Goal: Task Accomplishment & Management: Manage account settings

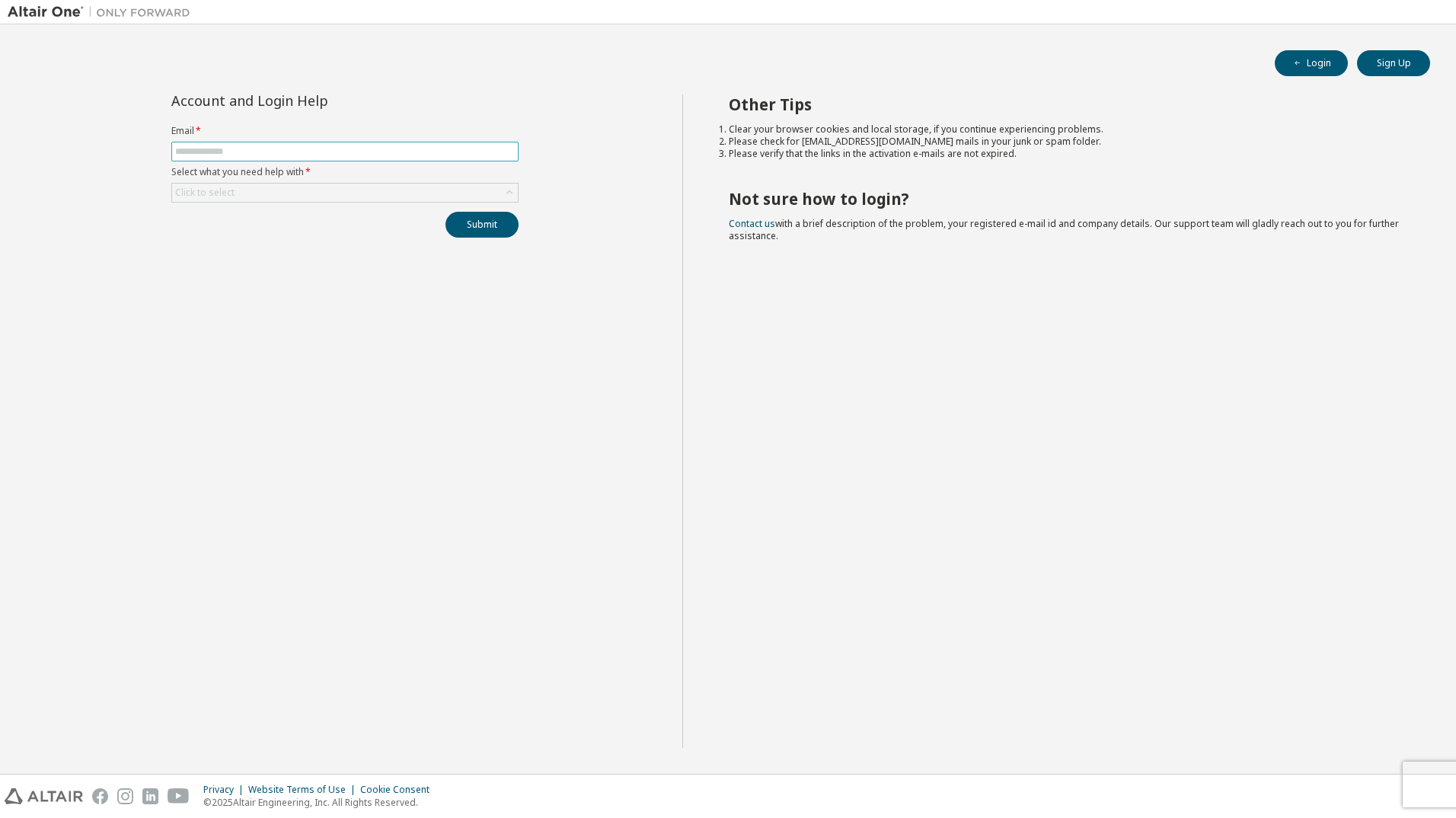
click at [300, 151] on input "text" at bounding box center [345, 151] width 339 height 12
type input "**********"
click at [263, 195] on div "Click to select" at bounding box center [345, 193] width 346 height 18
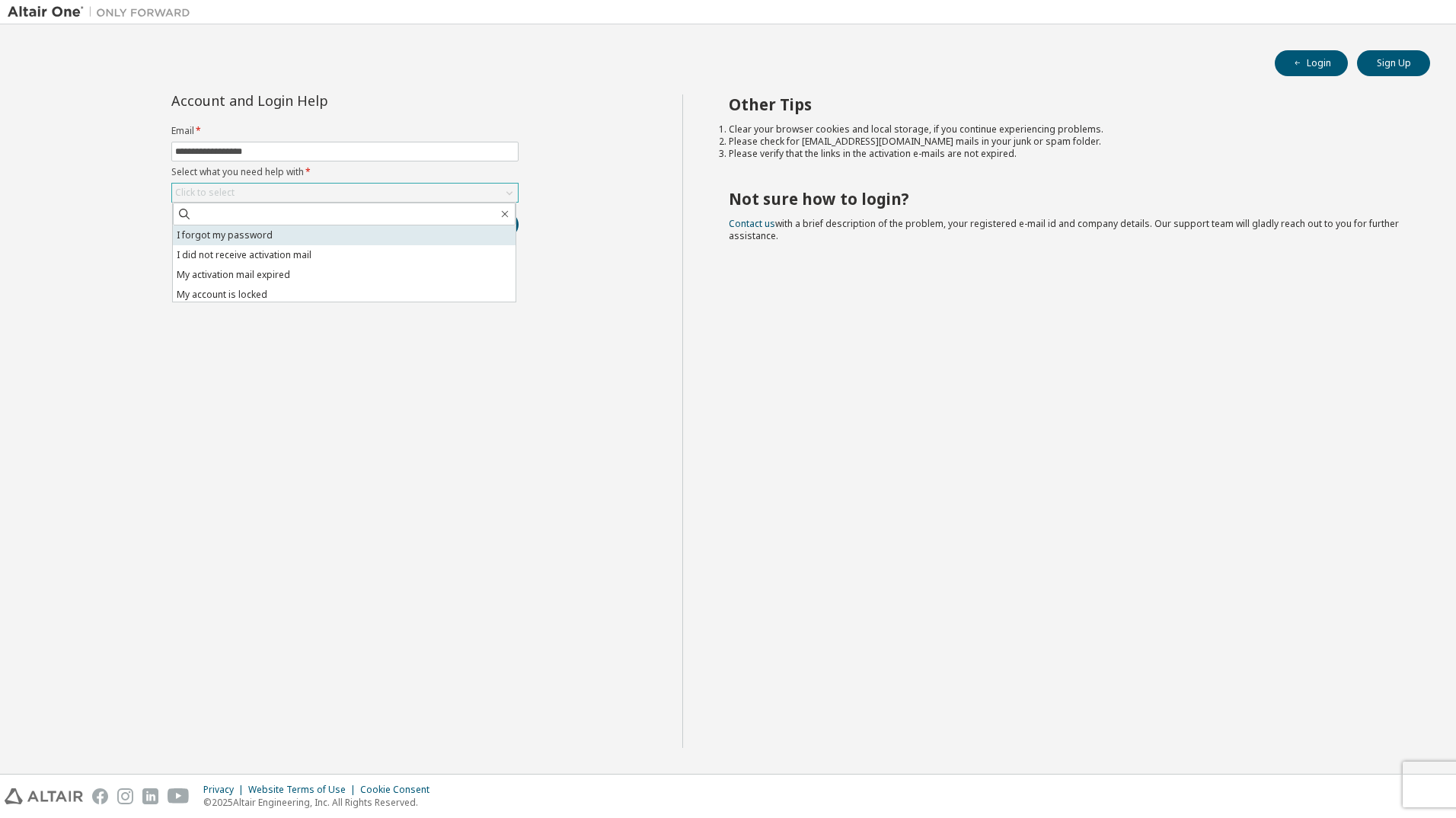
click at [261, 233] on li "I forgot my password" at bounding box center [344, 235] width 343 height 20
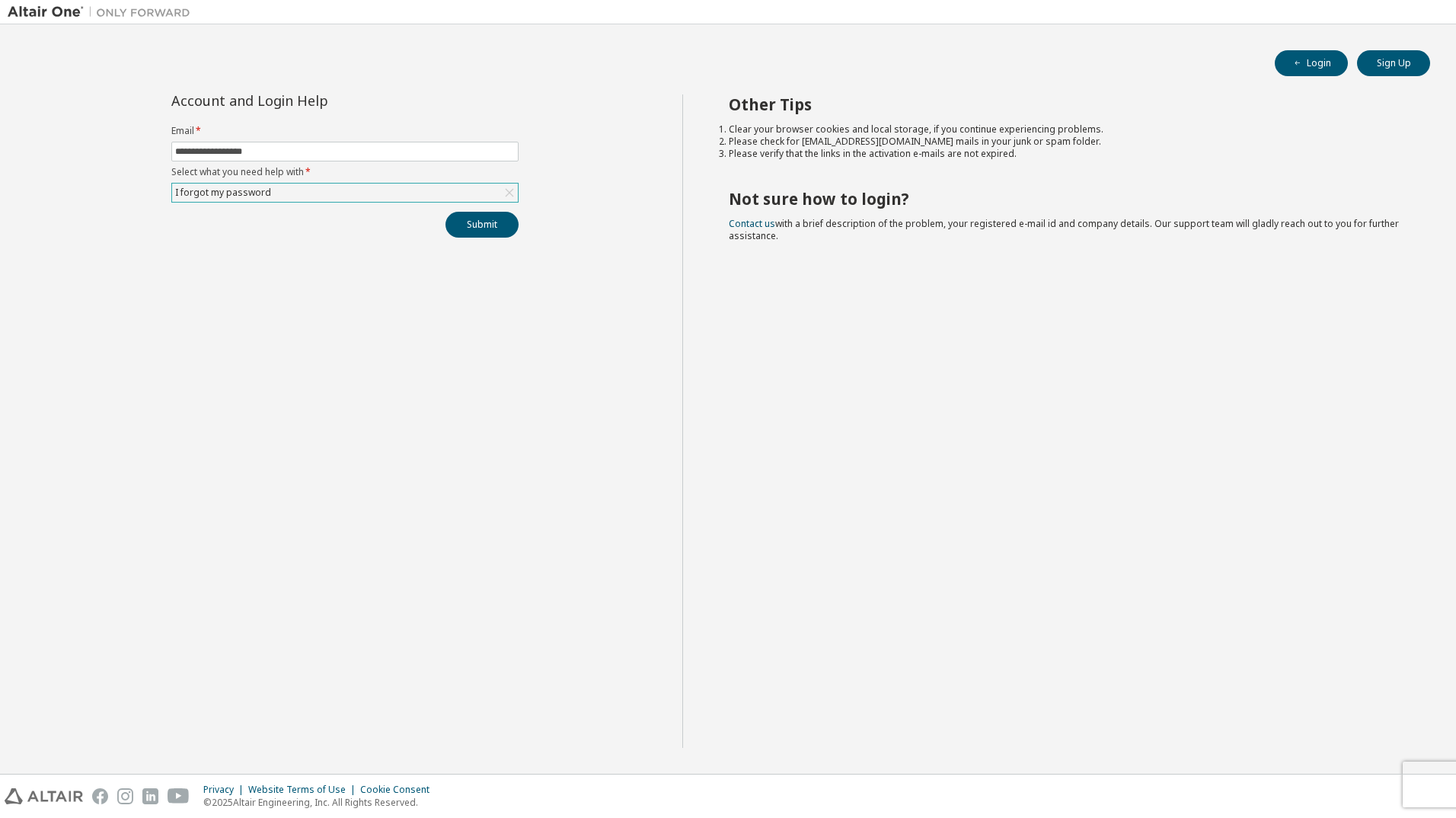
click at [327, 193] on div "I forgot my password" at bounding box center [345, 193] width 346 height 18
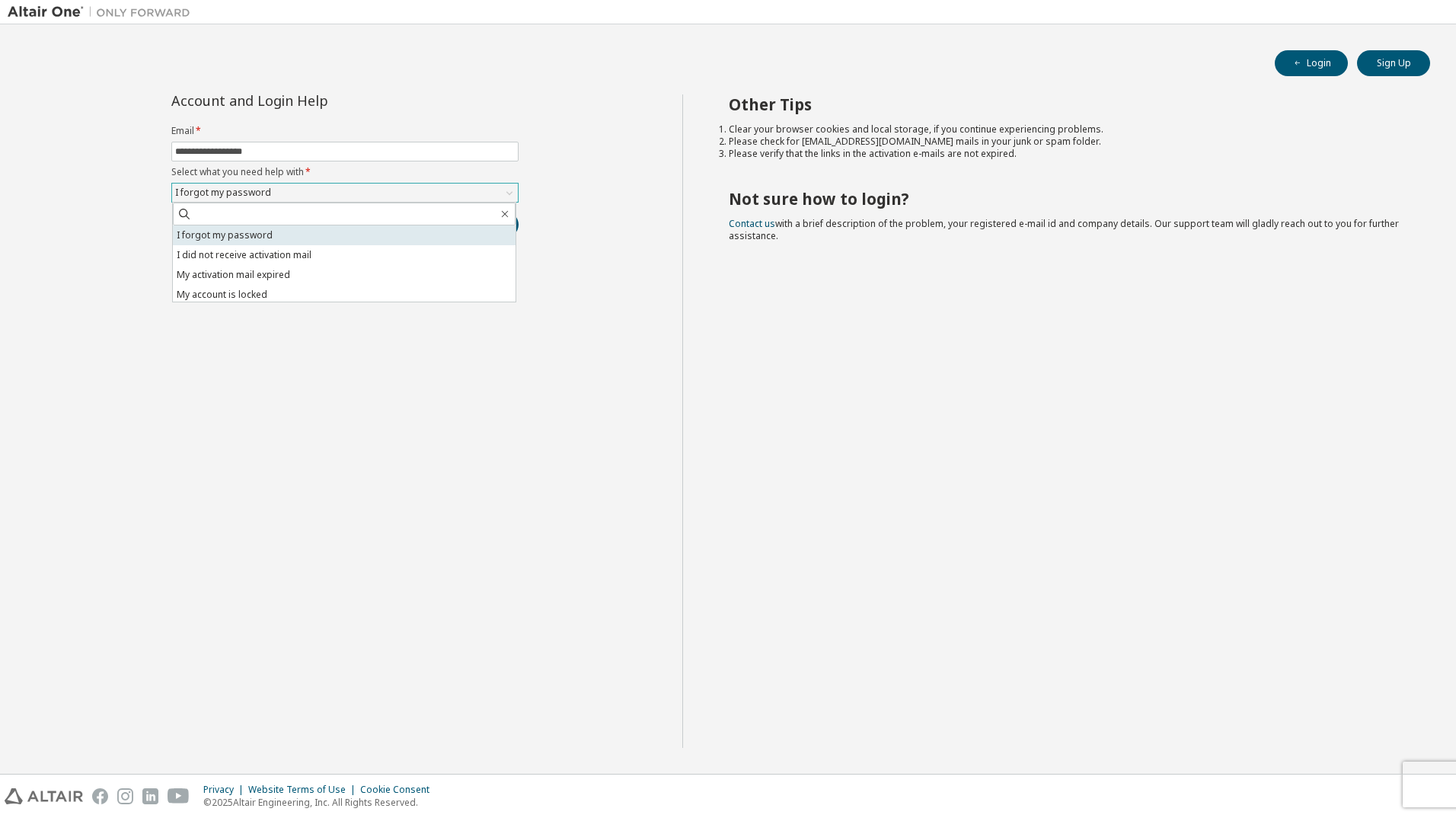
click at [388, 226] on li "I forgot my password" at bounding box center [344, 235] width 343 height 20
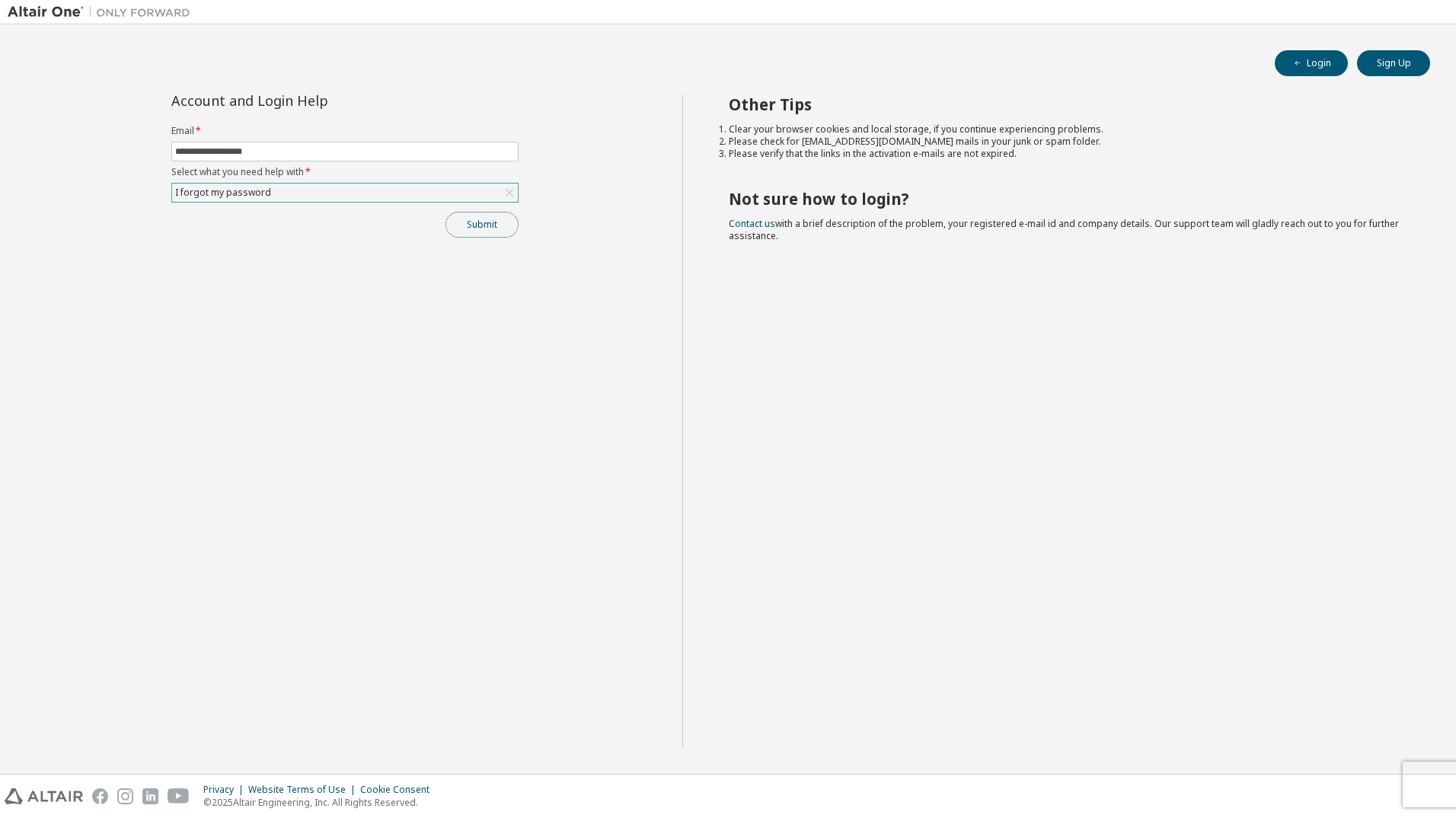
click at [492, 228] on button "Submit" at bounding box center [481, 224] width 73 height 26
click at [1337, 60] on button "Login" at bounding box center [1310, 63] width 73 height 26
